Goal: Transaction & Acquisition: Book appointment/travel/reservation

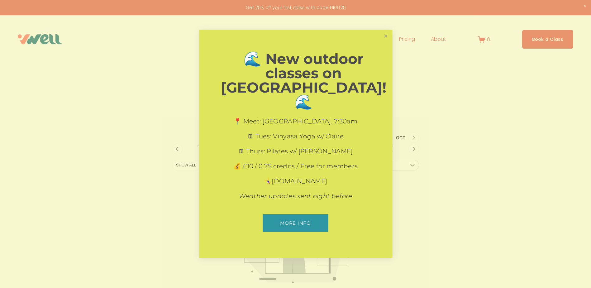
click at [387, 42] on link "Close" at bounding box center [385, 36] width 11 height 11
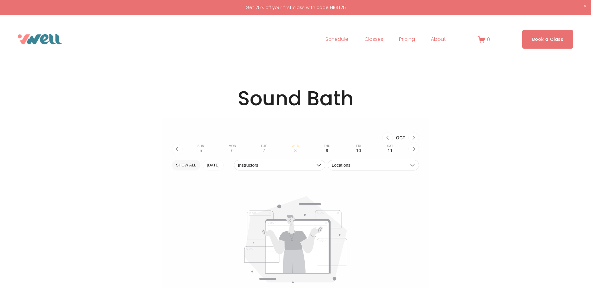
click at [188, 165] on button "SHOW All" at bounding box center [186, 165] width 28 height 11
click at [414, 146] on icon "button" at bounding box center [413, 148] width 5 height 5
click at [326, 149] on div "23" at bounding box center [327, 150] width 5 height 5
click at [296, 149] on div "22" at bounding box center [295, 150] width 5 height 5
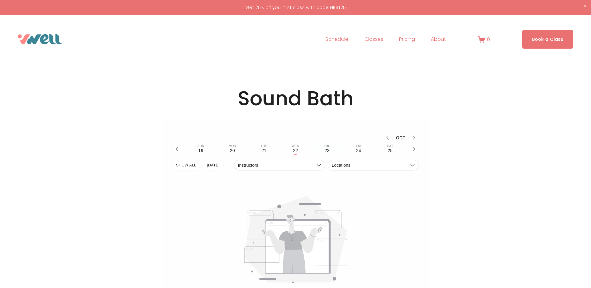
click at [327, 147] on div "Thu" at bounding box center [327, 146] width 7 height 4
click at [318, 164] on icon "button" at bounding box center [318, 165] width 5 height 5
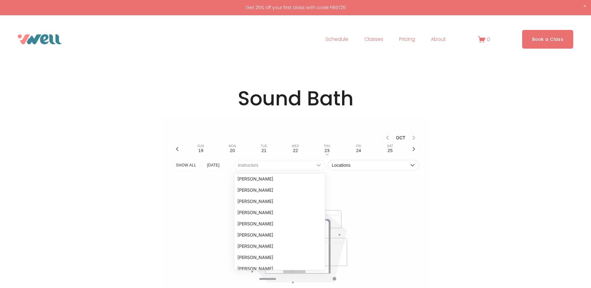
click at [318, 164] on icon "button" at bounding box center [318, 165] width 5 height 5
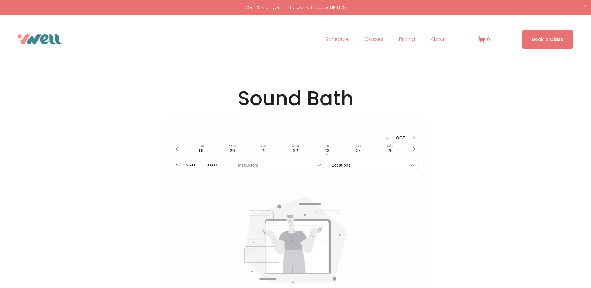
click at [318, 164] on icon "button" at bounding box center [318, 165] width 5 height 5
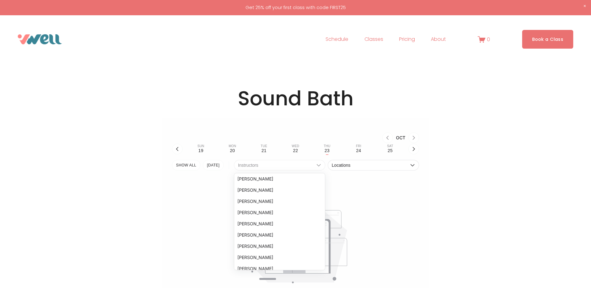
click at [318, 164] on icon "button" at bounding box center [318, 165] width 5 height 5
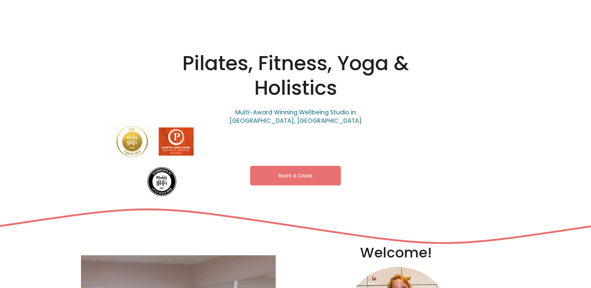
scroll to position [31, 0]
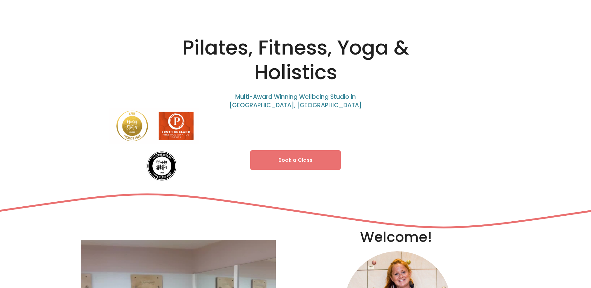
click at [309, 161] on link "Book a Class" at bounding box center [295, 160] width 91 height 20
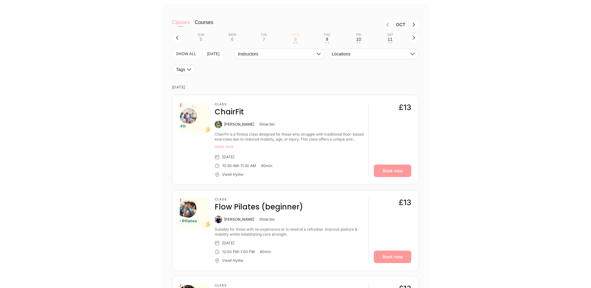
scroll to position [156, 0]
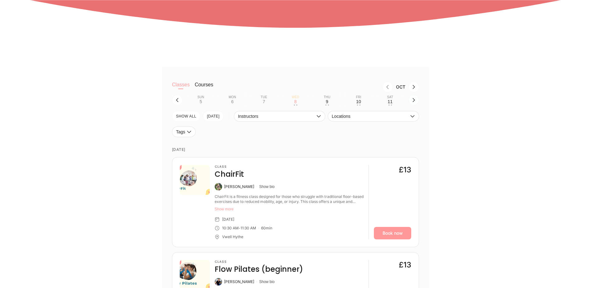
click at [415, 101] on icon "button" at bounding box center [413, 99] width 5 height 5
click at [326, 103] on div "23" at bounding box center [327, 101] width 5 height 5
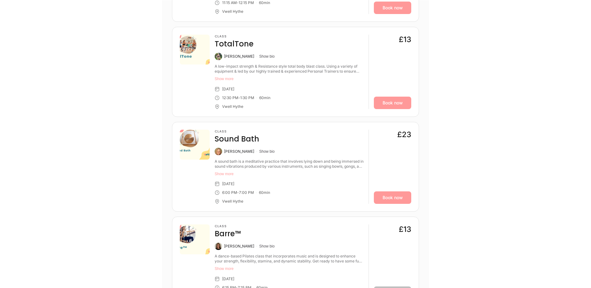
scroll to position [561, 0]
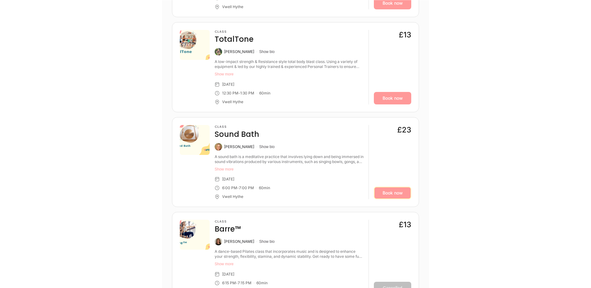
click at [383, 192] on link "Book now" at bounding box center [392, 193] width 37 height 12
